Goal: Task Accomplishment & Management: Manage account settings

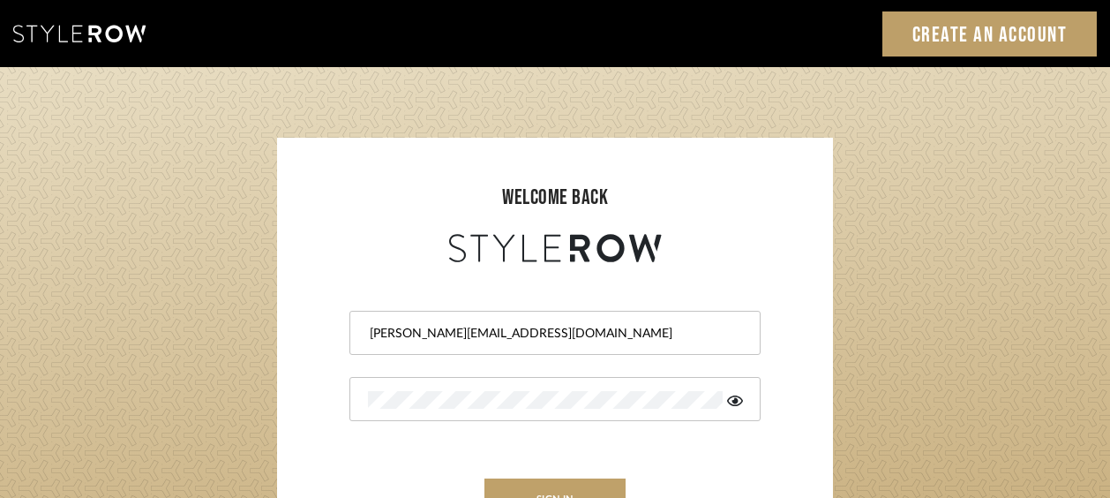
scroll to position [65, 0]
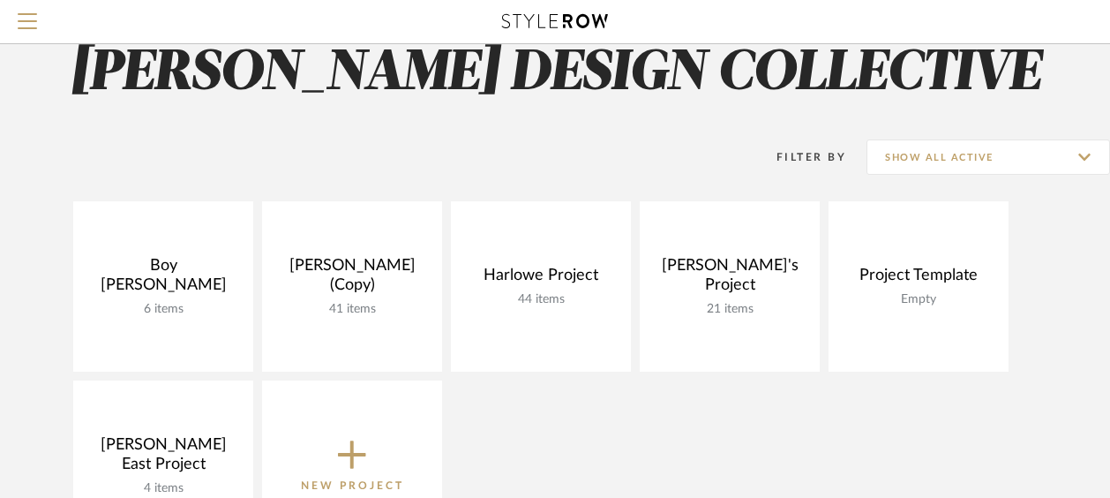
scroll to position [117, 0]
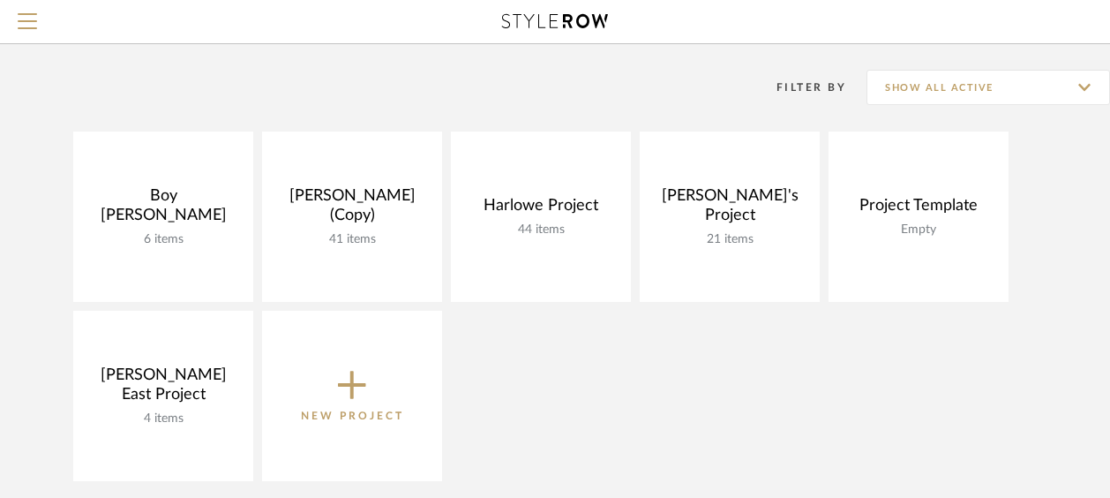
click at [0, 0] on link "View Budget" at bounding box center [0, 0] width 0 height 0
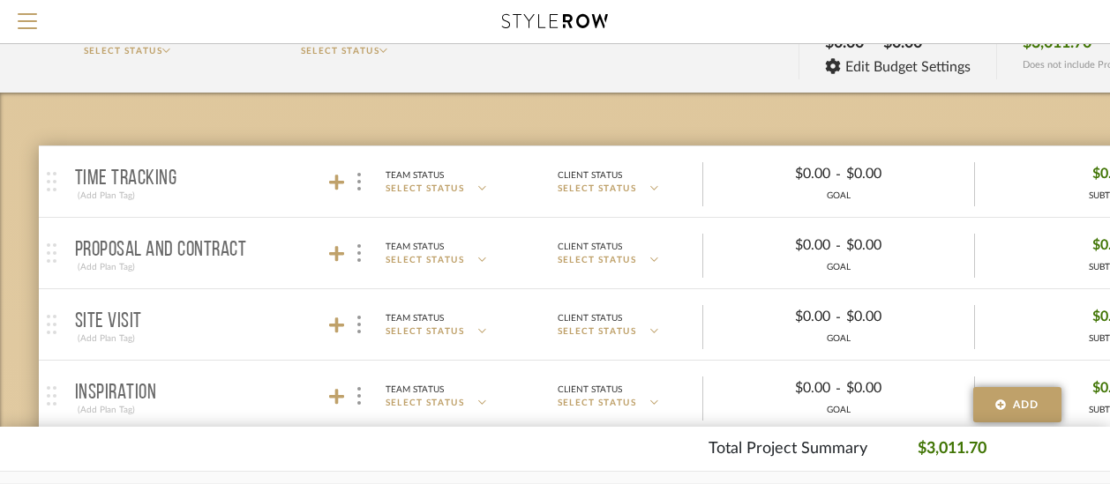
click at [22, 13] on span "Menu" at bounding box center [27, 14] width 19 height 2
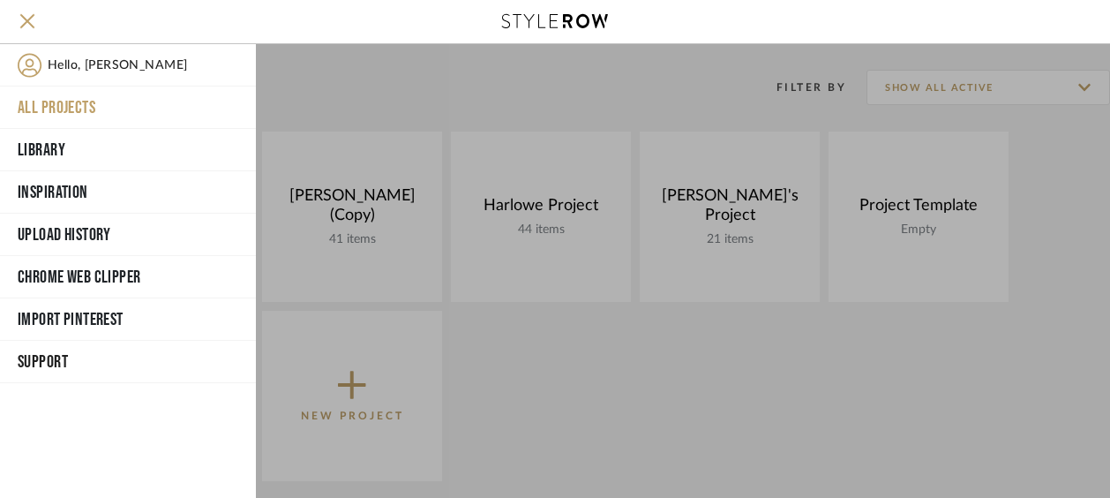
click at [635, 429] on div at bounding box center [683, 271] width 854 height 454
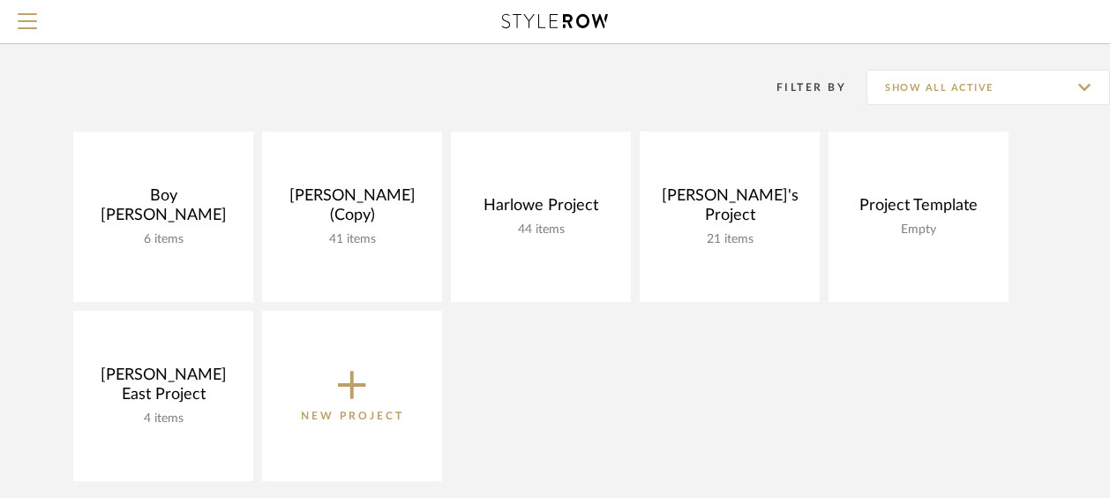
click at [0, 0] on link "Open Project" at bounding box center [0, 0] width 0 height 0
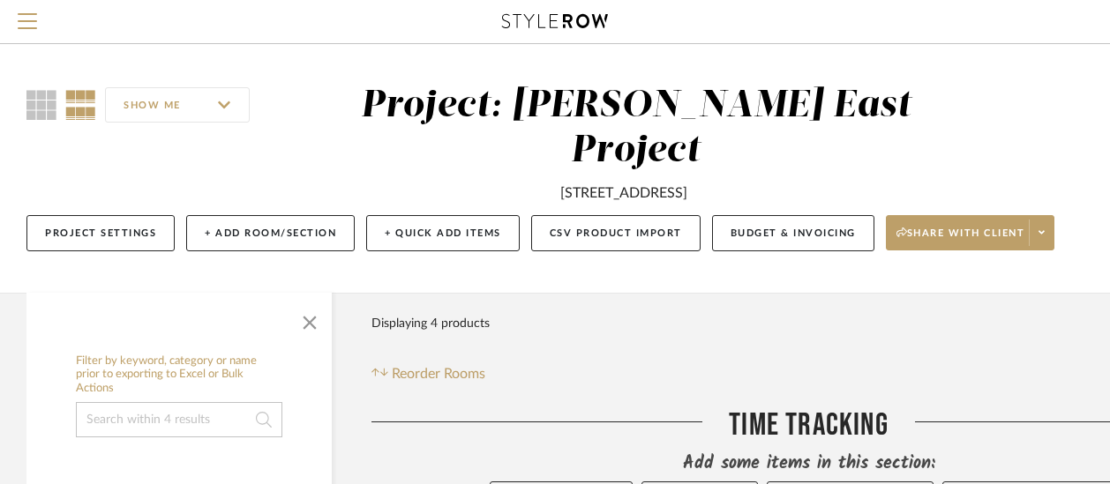
click at [319, 298] on span "button" at bounding box center [310, 319] width 42 height 42
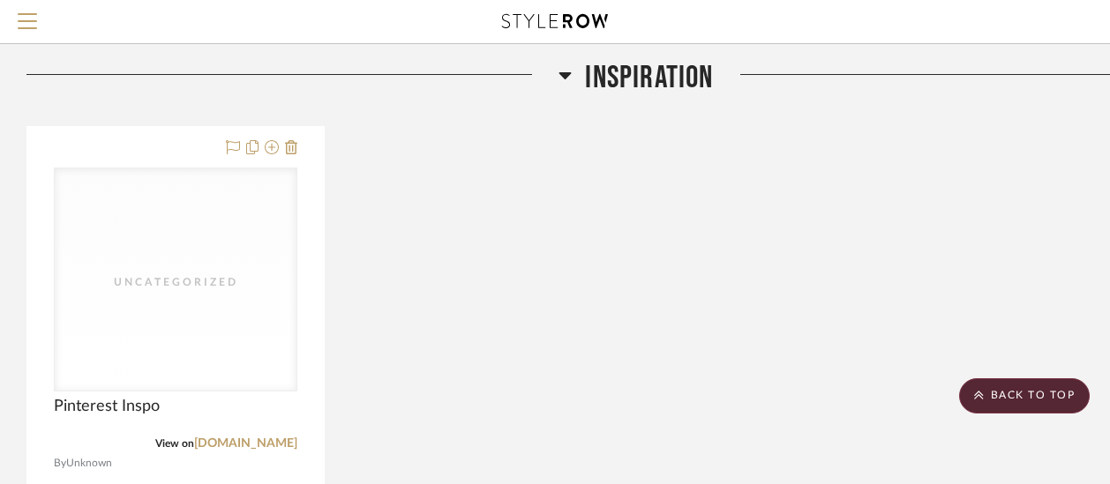
scroll to position [1456, 0]
